Goal: Check status: Check status

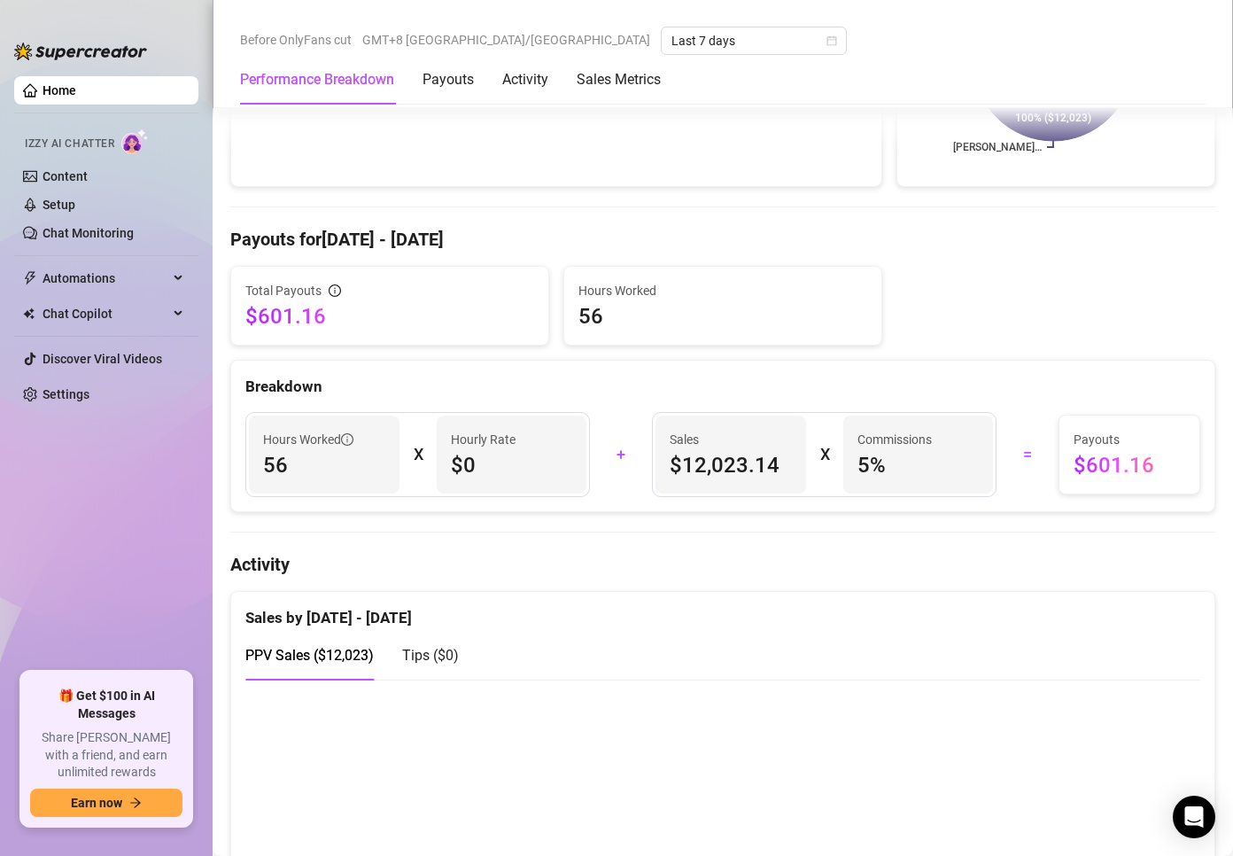
scroll to position [620, 0]
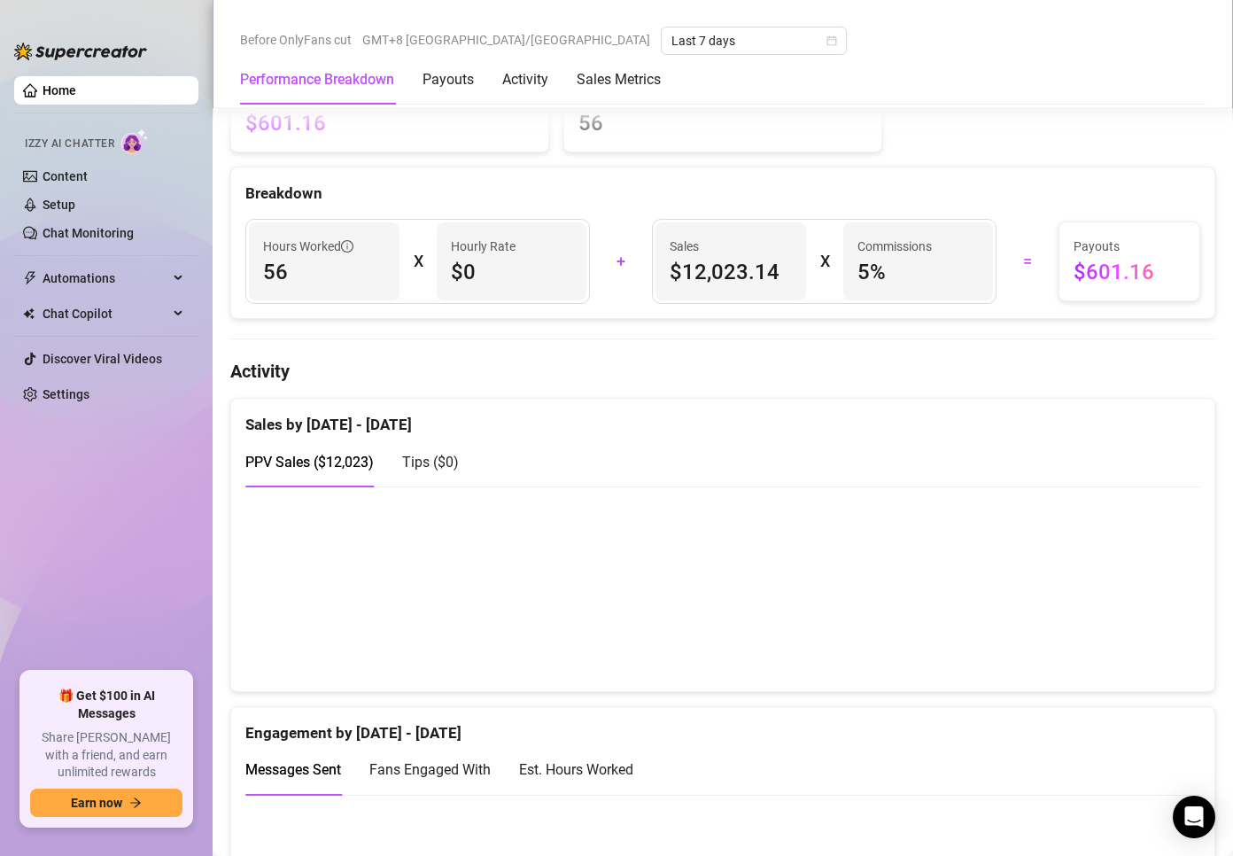
click at [788, 49] on div "Before OnlyFans cut GMT+8 [GEOGRAPHIC_DATA]/[GEOGRAPHIC_DATA] Last 7 days" at bounding box center [722, 41] width 965 height 28
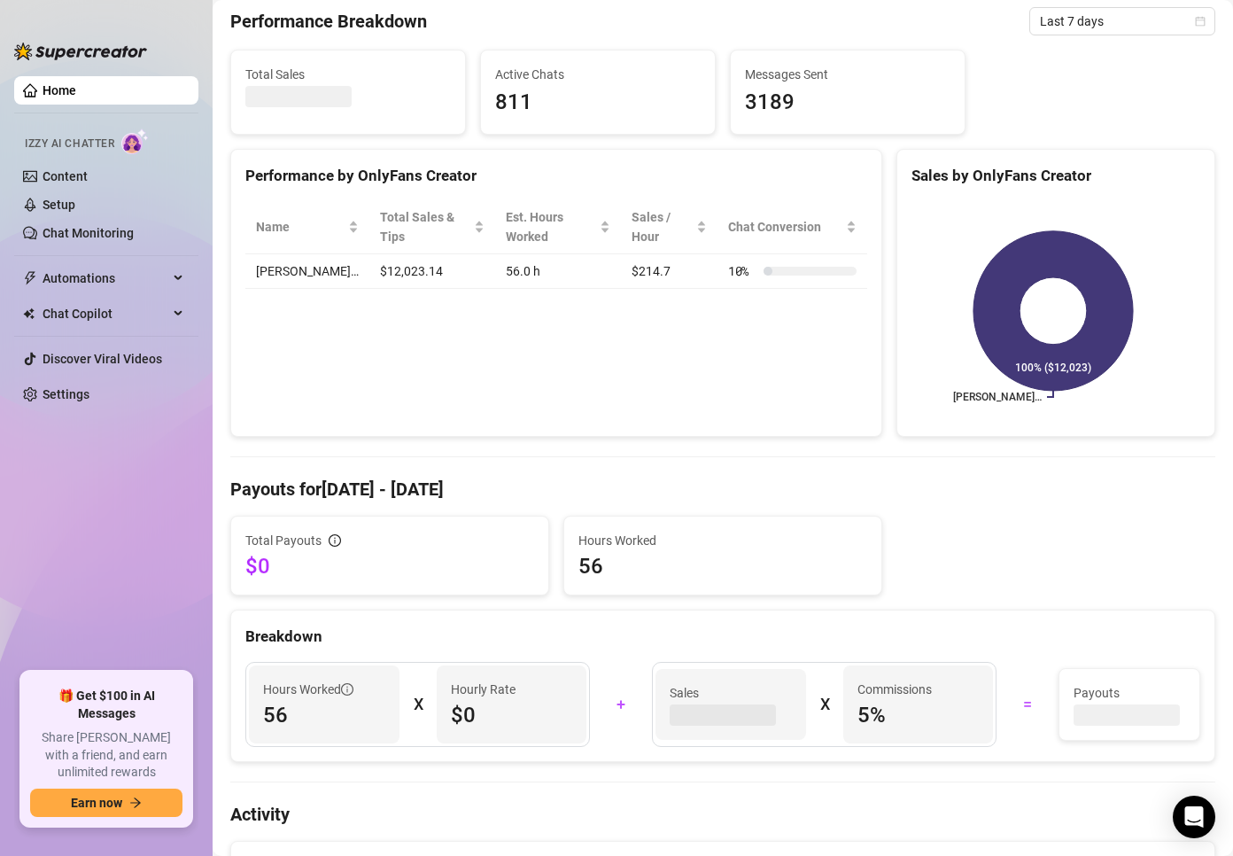
scroll to position [443, 0]
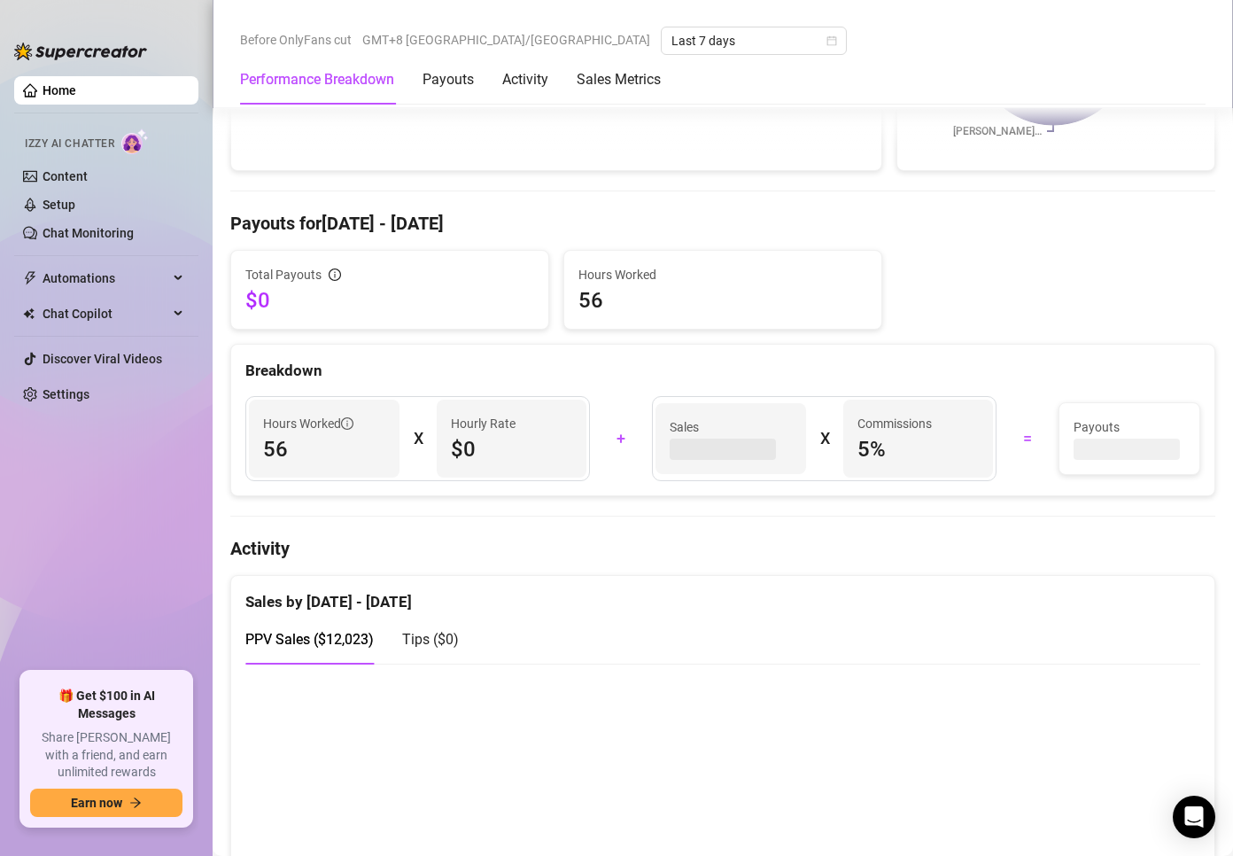
click at [267, 24] on div "Before OnlyFans cut GMT+8 Asia/Manila Last 7 days Performance Breakdown Payouts…" at bounding box center [723, 54] width 1020 height 108
